Goal: Task Accomplishment & Management: Use online tool/utility

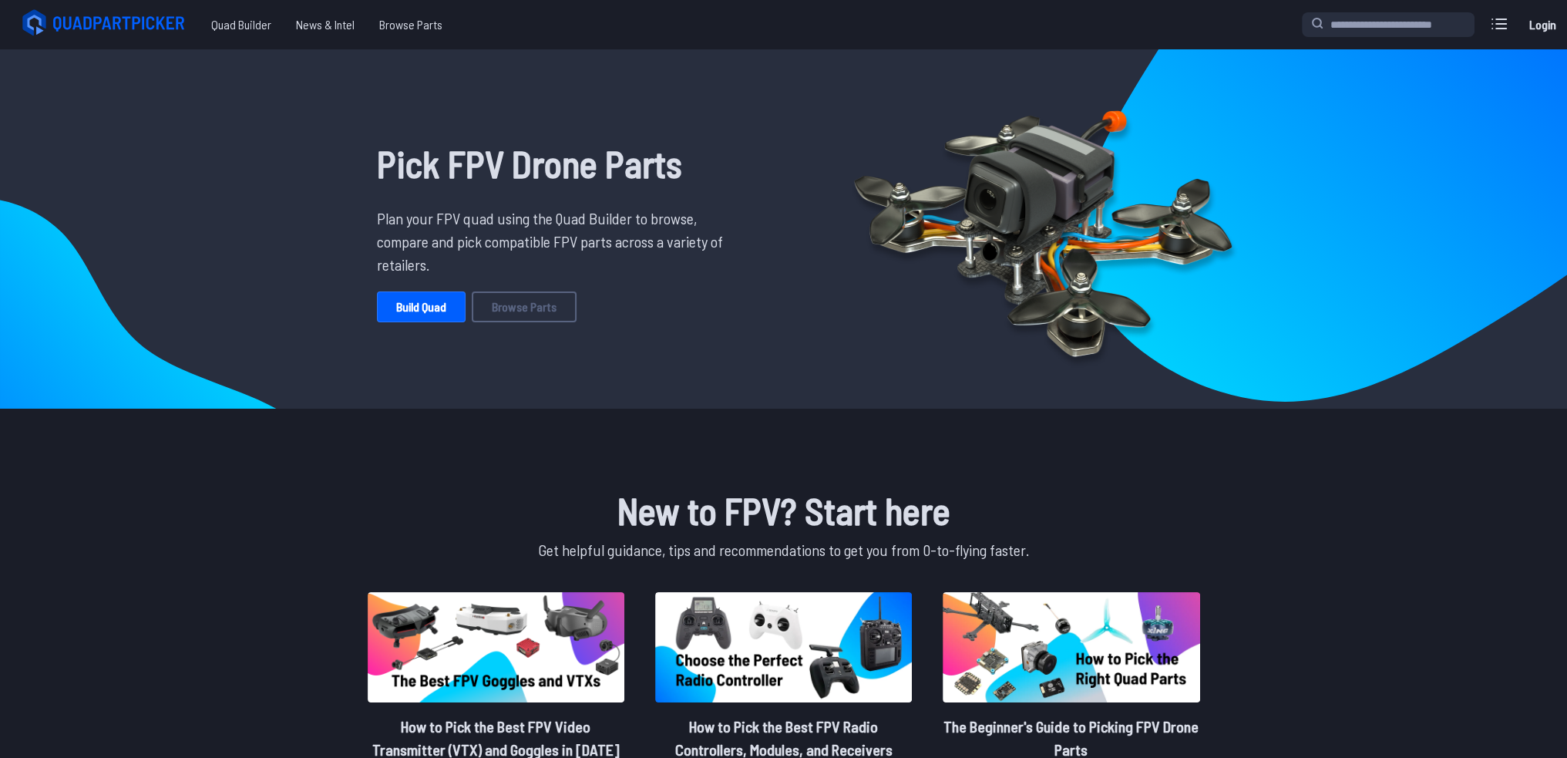
drag, startPoint x: 418, startPoint y: 297, endPoint x: 413, endPoint y: 290, distance: 9.0
click at [418, 297] on link "Build Quad" at bounding box center [421, 306] width 89 height 31
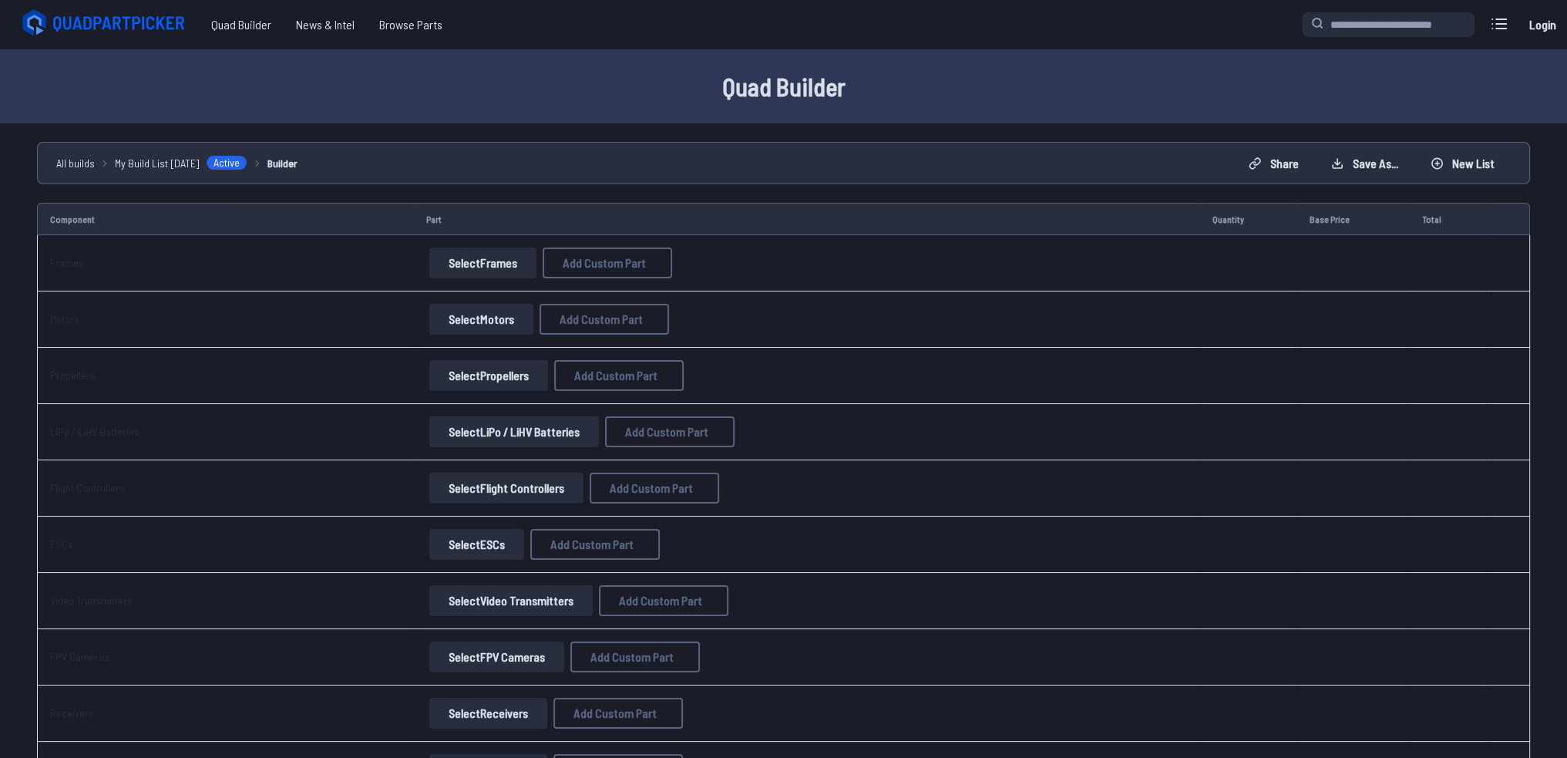
click at [495, 268] on button "Select Frames" at bounding box center [482, 262] width 107 height 31
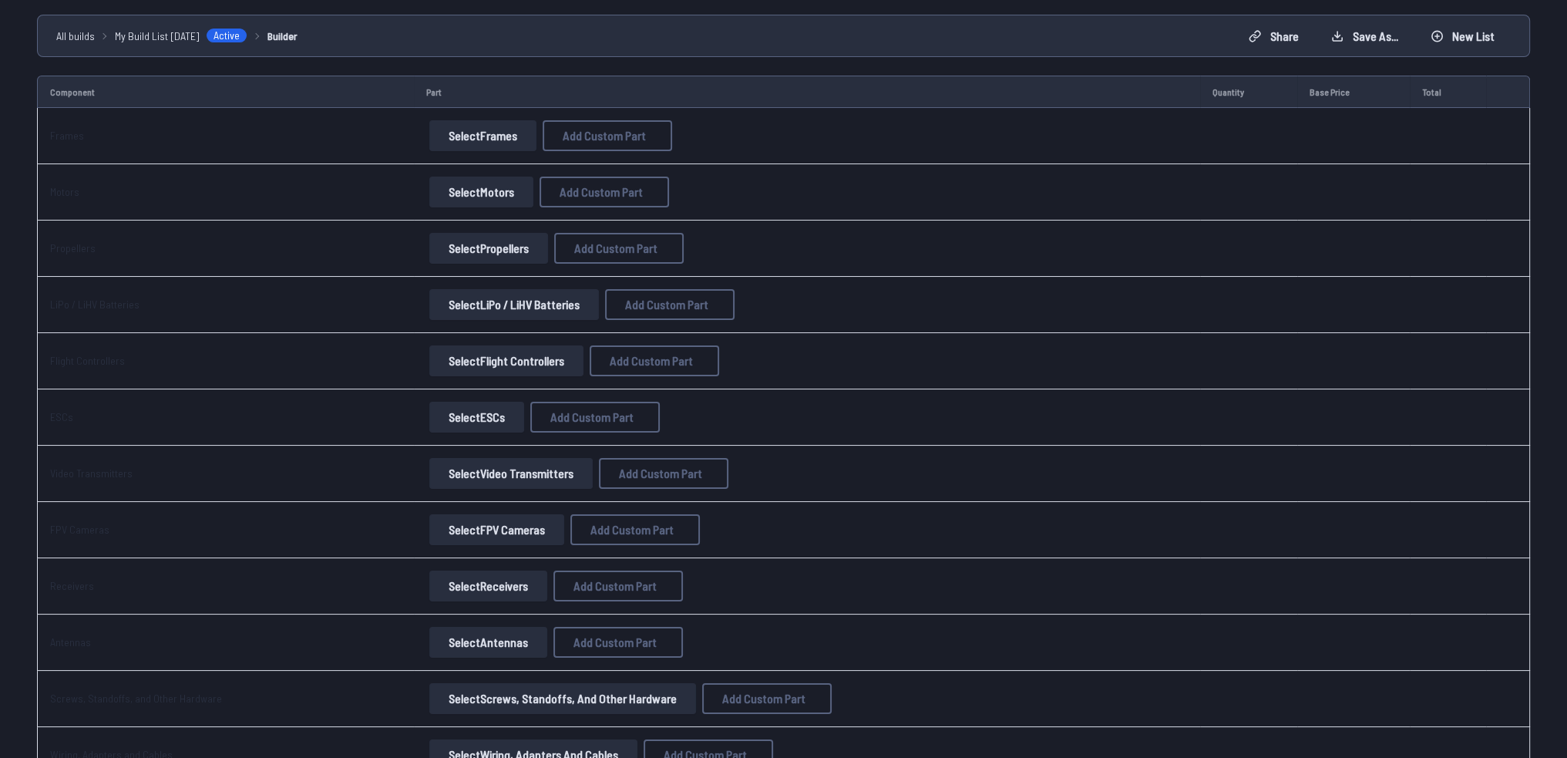
scroll to position [154, 0]
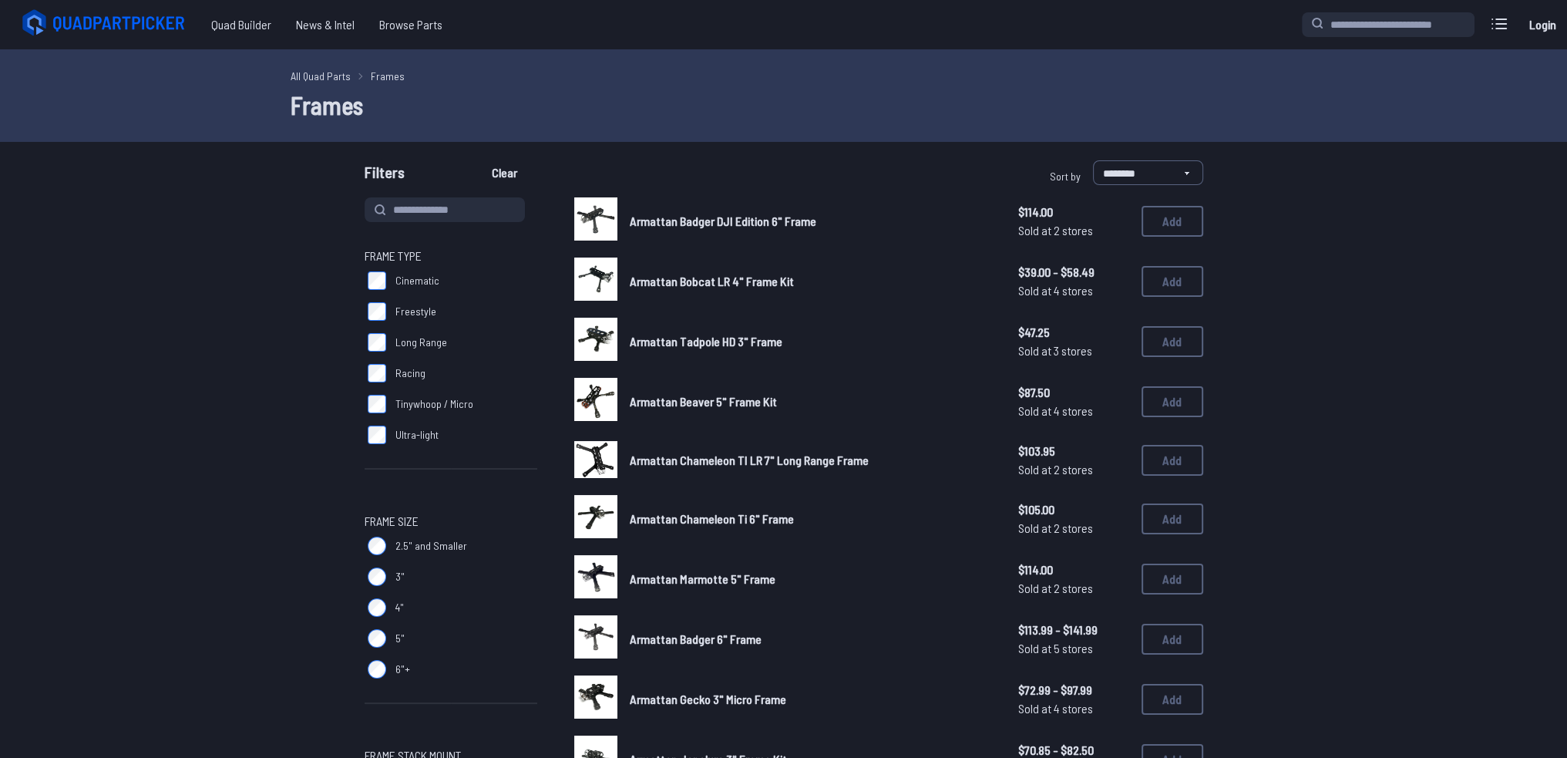
click at [479, 104] on h1 "Frames" at bounding box center [784, 104] width 986 height 37
